Goal: Check status: Check status

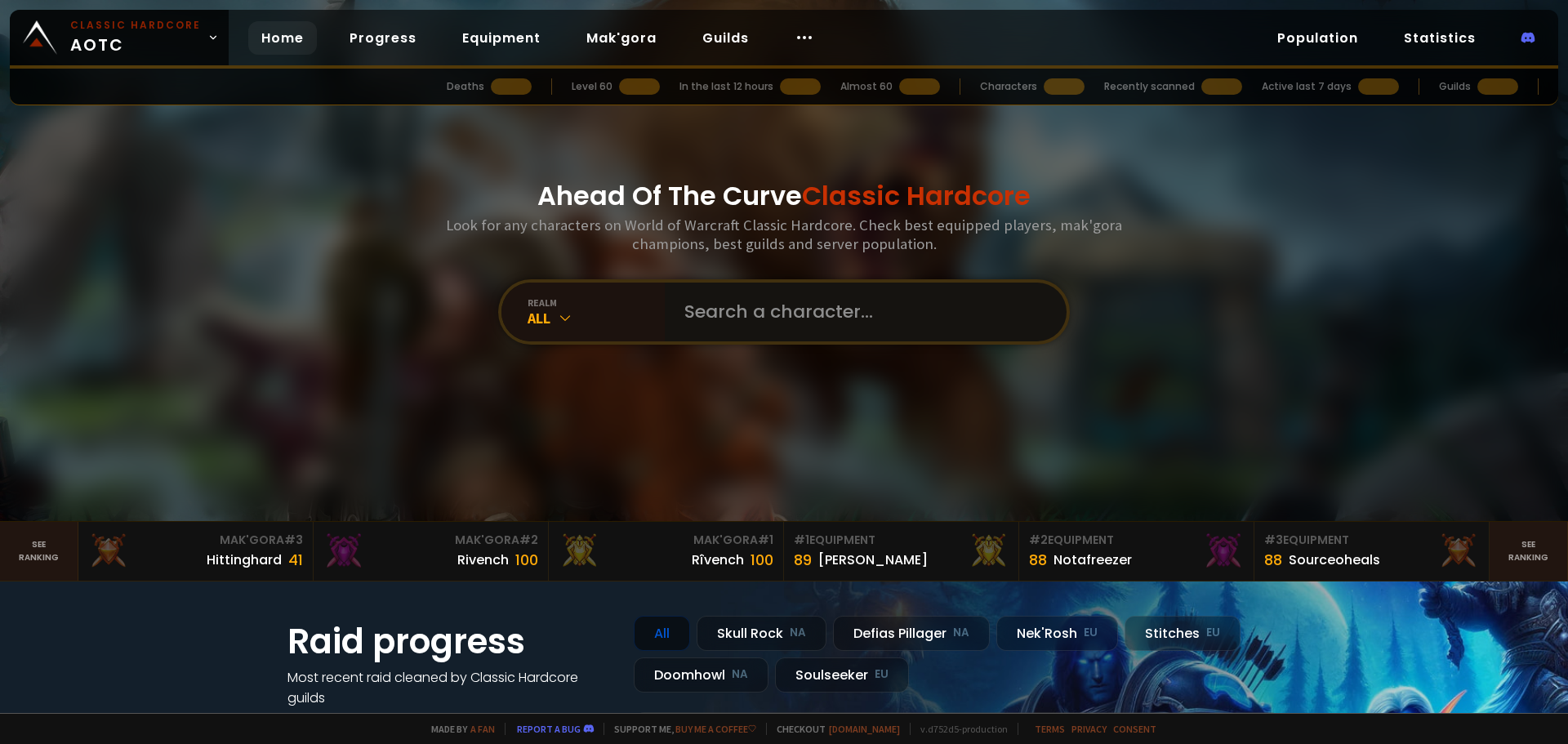
click at [718, 318] on input "text" at bounding box center [861, 311] width 372 height 59
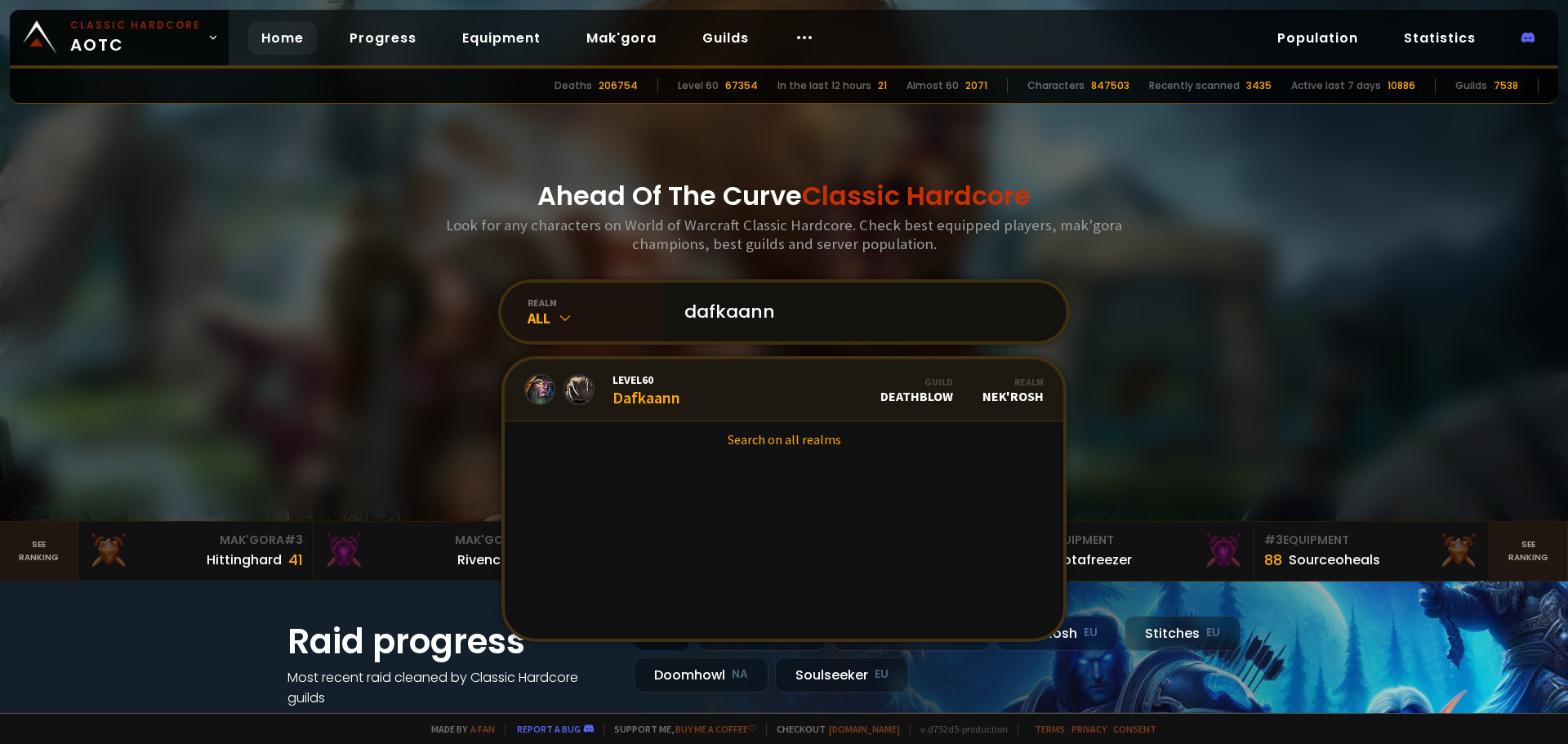
type input "dafkaann"
click at [652, 384] on span "Level 60" at bounding box center [646, 379] width 67 height 15
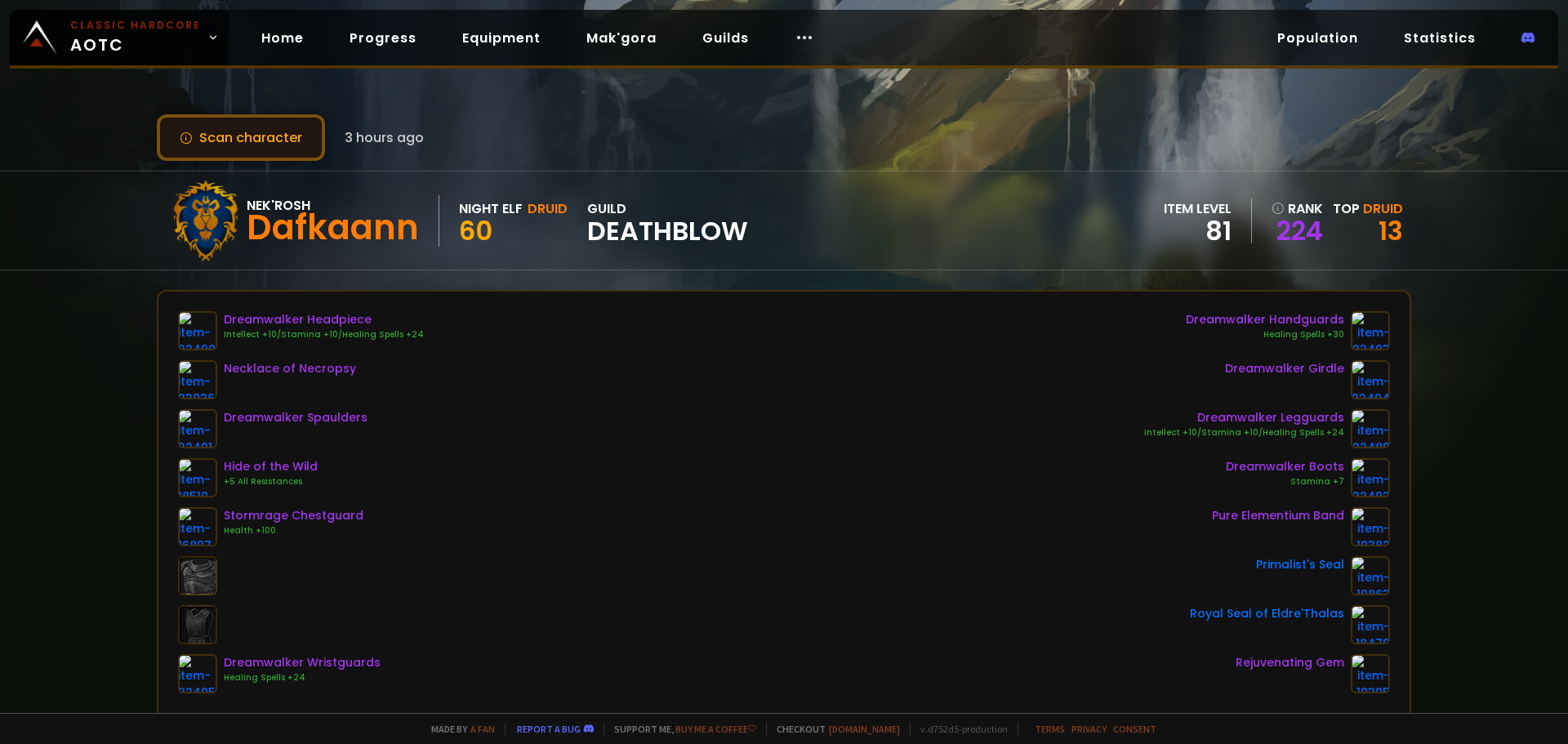
click at [251, 144] on button "Scan character" at bounding box center [241, 137] width 168 height 46
